Goal: Task Accomplishment & Management: Use online tool/utility

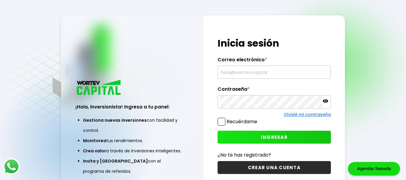
type input "[EMAIL_ADDRESS][DOMAIN_NAME]"
click at [325, 102] on icon at bounding box center [324, 101] width 5 height 4
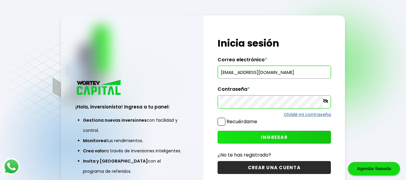
click at [277, 7] on div "Regresar ¡Hola, inversionista! Ingresa a tu panel: Gestiona nuevas inversiones …" at bounding box center [203, 105] width 406 height 210
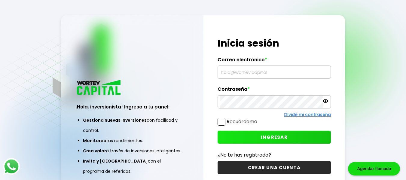
type input "[EMAIL_ADDRESS][DOMAIN_NAME]"
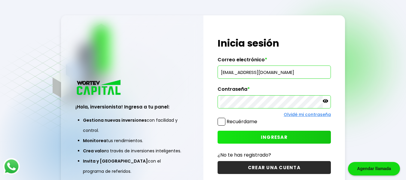
click at [267, 135] on span "INGRESAR" at bounding box center [274, 137] width 27 height 6
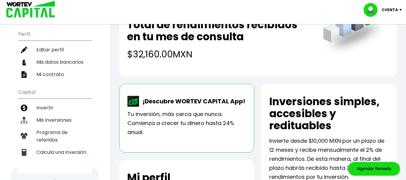
scroll to position [65, 0]
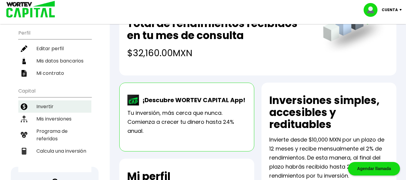
click at [45, 102] on li "Invertir" at bounding box center [54, 106] width 73 height 12
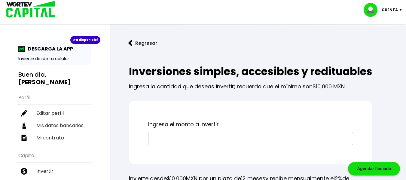
click at [245, 145] on input "text" at bounding box center [250, 138] width 199 height 13
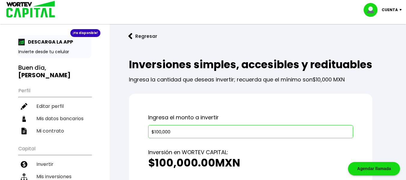
scroll to position [6, 0]
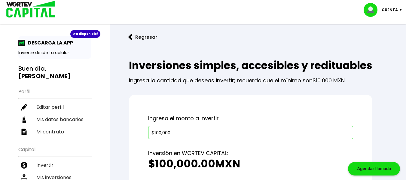
type input "$100,000"
click at [346, 43] on link "Regresar" at bounding box center [257, 37] width 277 height 16
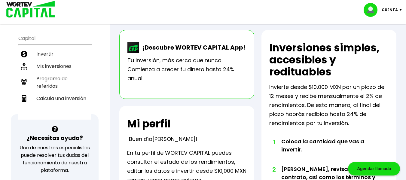
scroll to position [120, 0]
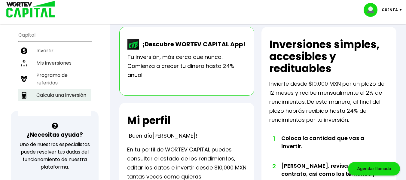
click at [76, 89] on li "Calcula una inversión" at bounding box center [54, 95] width 73 height 12
select select "1"
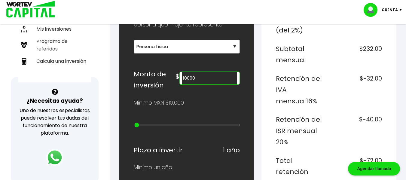
scroll to position [155, 0]
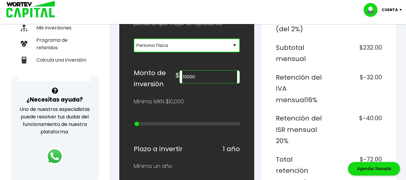
click at [207, 48] on select "Selecciona tu tipo de persona Persona Física que emite factura Persona física P…" at bounding box center [187, 45] width 106 height 14
click at [134, 38] on select "Selecciona tu tipo de persona Persona Física que emite factura Persona física P…" at bounding box center [187, 45] width 106 height 14
click at [207, 77] on input "10000" at bounding box center [209, 77] width 55 height 13
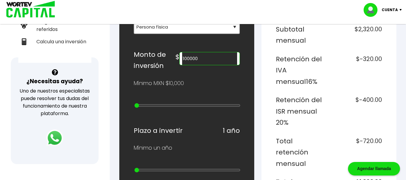
scroll to position [160, 0]
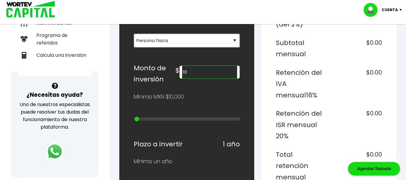
type input "1"
type input "300000"
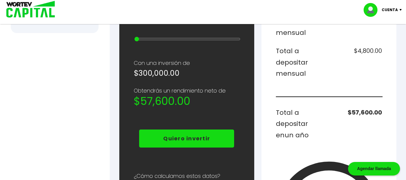
scroll to position [303, 0]
